Goal: Manage account settings

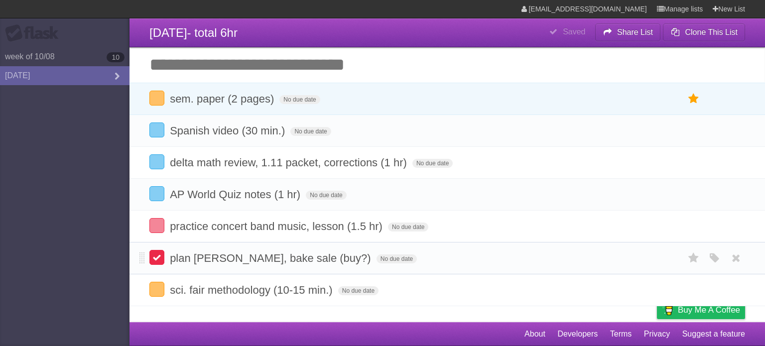
click at [156, 260] on label at bounding box center [156, 257] width 15 height 15
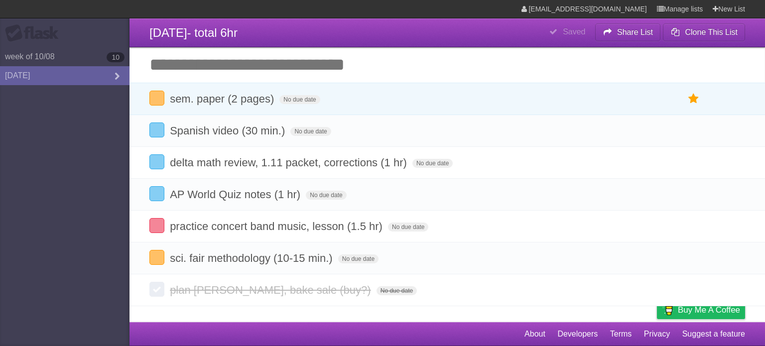
click at [216, 16] on section "1721259@fcpsschools.net Manage lists New List" at bounding box center [382, 9] width 765 height 18
click at [62, 236] on aside "Flask week of 10/08 10 Monday" at bounding box center [65, 173] width 130 height 346
click at [639, 0] on link "[EMAIL_ADDRESS][DOMAIN_NAME]" at bounding box center [585, 9] width 126 height 18
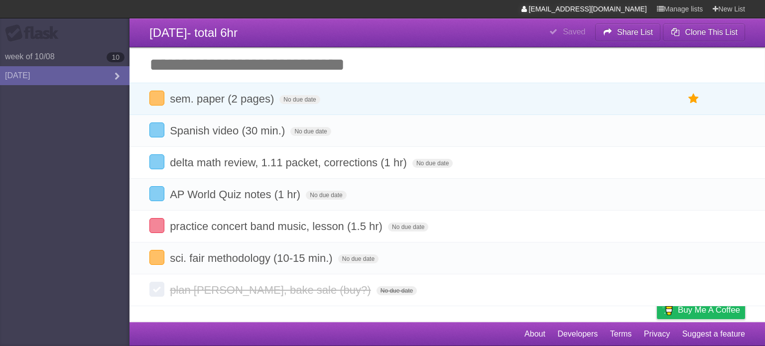
click at [639, 0] on link "[EMAIL_ADDRESS][DOMAIN_NAME]" at bounding box center [585, 9] width 126 height 18
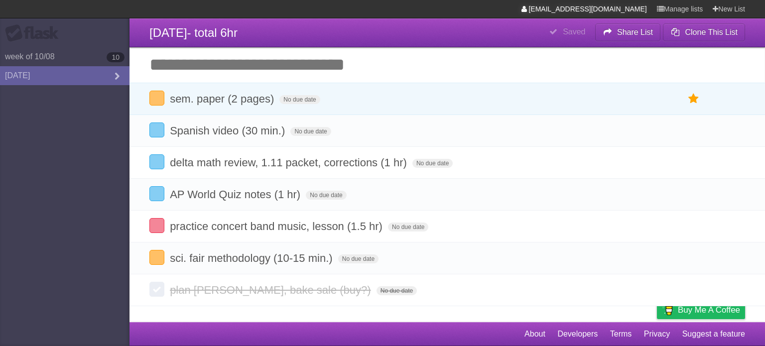
click at [639, 0] on link "[EMAIL_ADDRESS][DOMAIN_NAME]" at bounding box center [585, 9] width 126 height 18
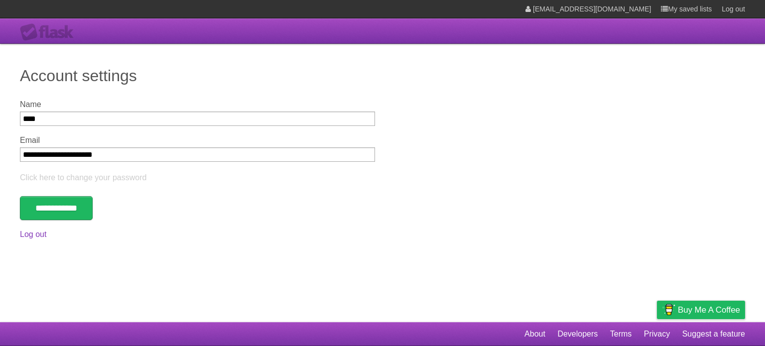
click at [639, 0] on link "[EMAIL_ADDRESS][DOMAIN_NAME]" at bounding box center [589, 9] width 126 height 18
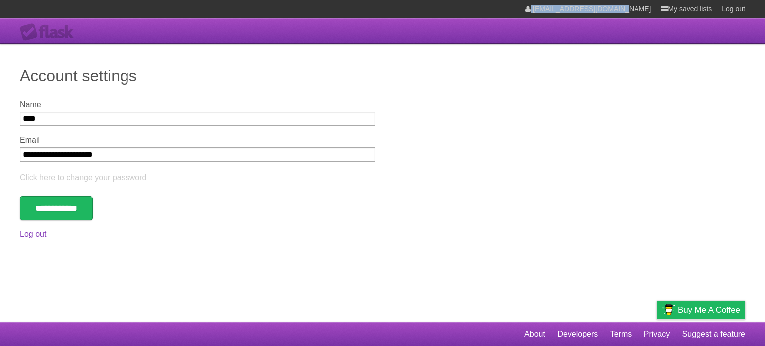
click at [639, 0] on link "[EMAIL_ADDRESS][DOMAIN_NAME]" at bounding box center [589, 9] width 126 height 18
click at [639, 1] on link "[EMAIL_ADDRESS][DOMAIN_NAME]" at bounding box center [589, 9] width 126 height 18
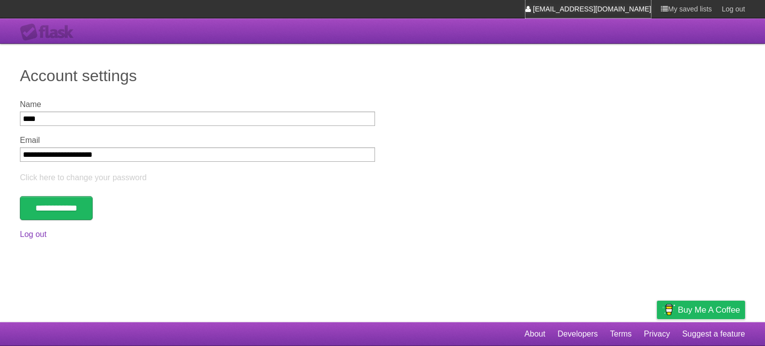
click at [639, 1] on link "[EMAIL_ADDRESS][DOMAIN_NAME]" at bounding box center [589, 9] width 126 height 18
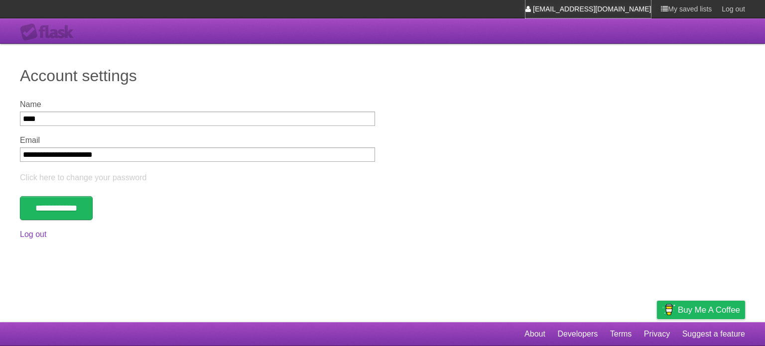
click at [639, 1] on link "[EMAIL_ADDRESS][DOMAIN_NAME]" at bounding box center [589, 9] width 126 height 18
click at [639, 1] on link "[email protected]" at bounding box center [621, 9] width 59 height 18
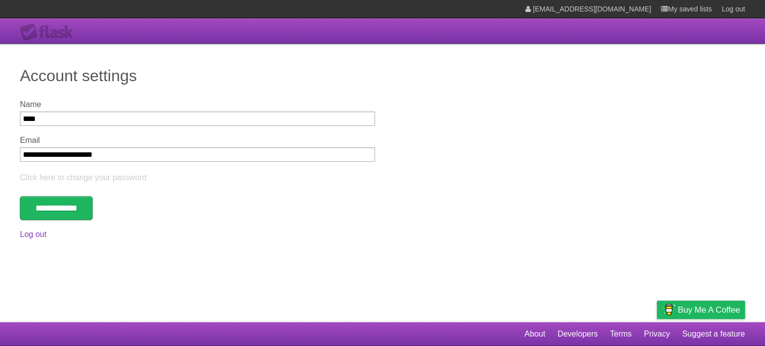
click at [639, 1] on link "[EMAIL_ADDRESS][DOMAIN_NAME]" at bounding box center [589, 9] width 126 height 18
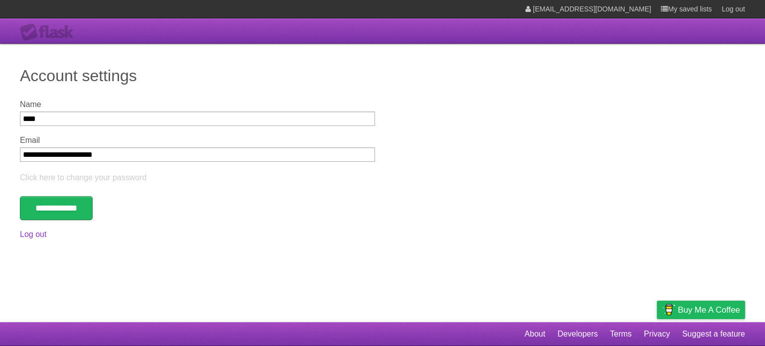
click at [639, 1] on link "[EMAIL_ADDRESS][DOMAIN_NAME]" at bounding box center [589, 9] width 126 height 18
click at [78, 207] on input "**********" at bounding box center [56, 208] width 73 height 24
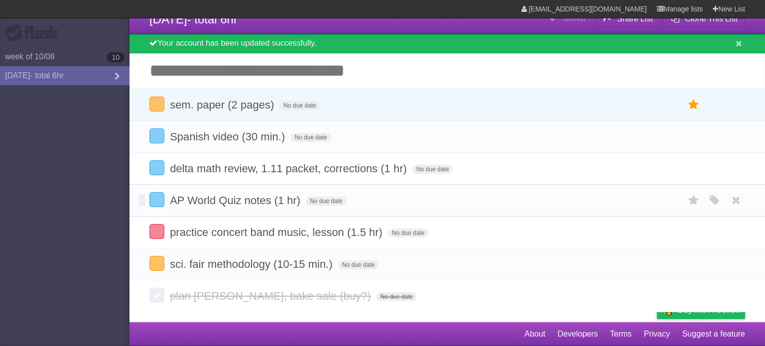
scroll to position [16, 0]
